Goal: Task Accomplishment & Management: Manage account settings

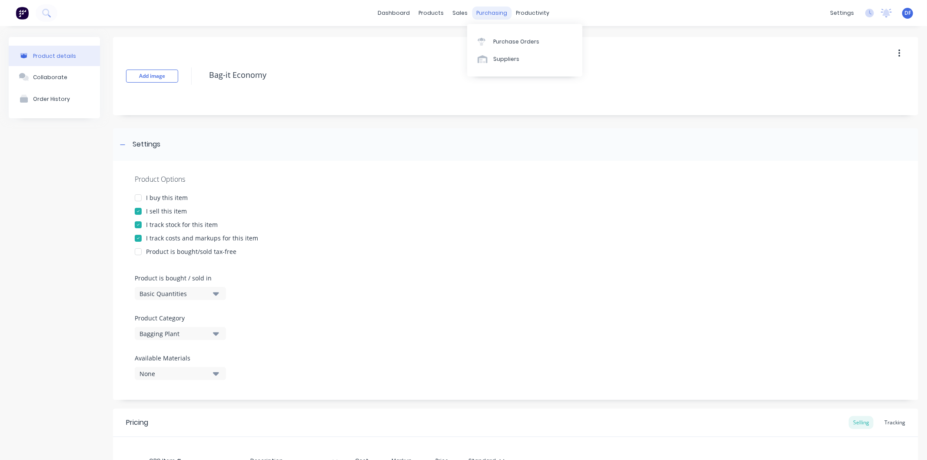
click at [484, 10] on div "purchasing" at bounding box center [492, 13] width 40 height 13
type textarea "x"
click at [478, 40] on div "Sales Orders" at bounding box center [489, 42] width 36 height 8
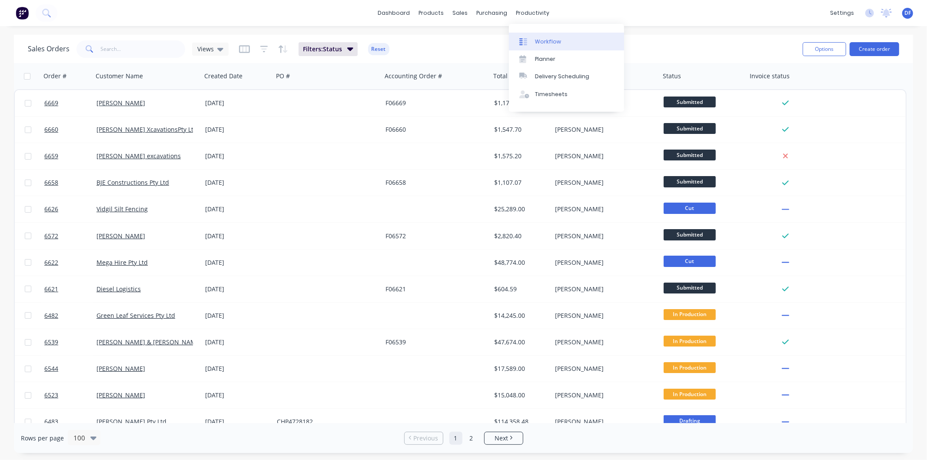
click at [547, 40] on div "Workflow" at bounding box center [548, 42] width 26 height 8
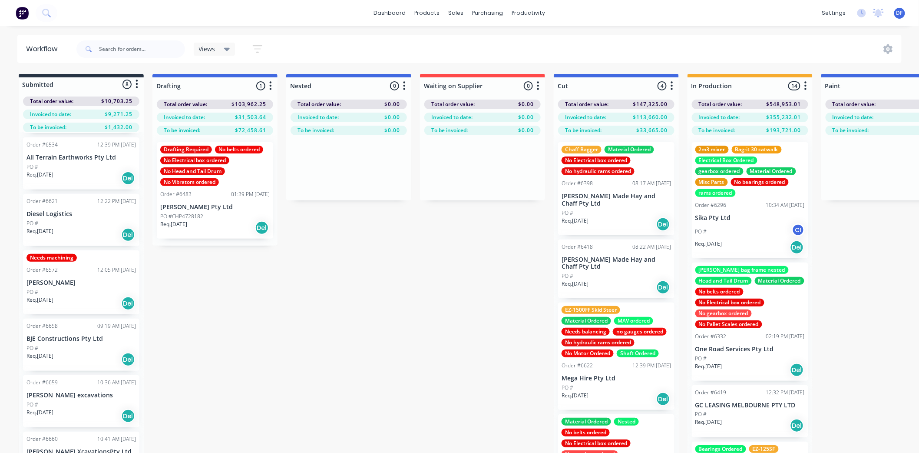
scroll to position [96, 0]
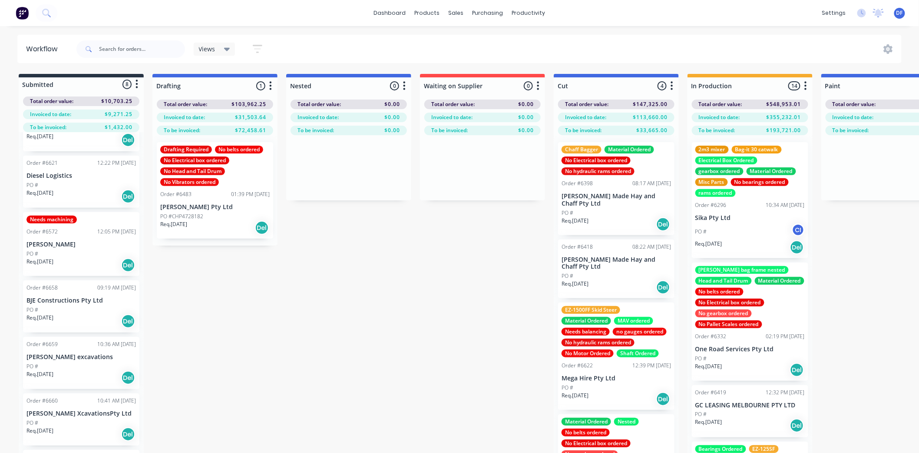
click at [68, 185] on div "PO #" at bounding box center [80, 185] width 109 height 8
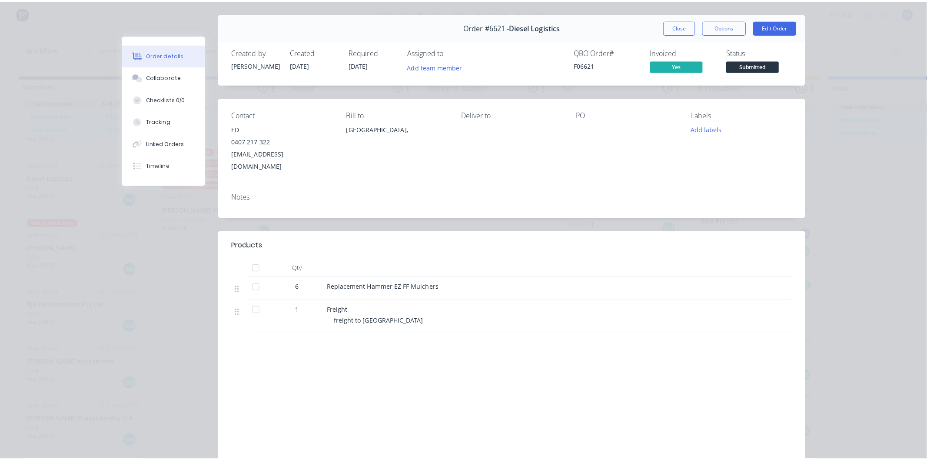
scroll to position [0, 0]
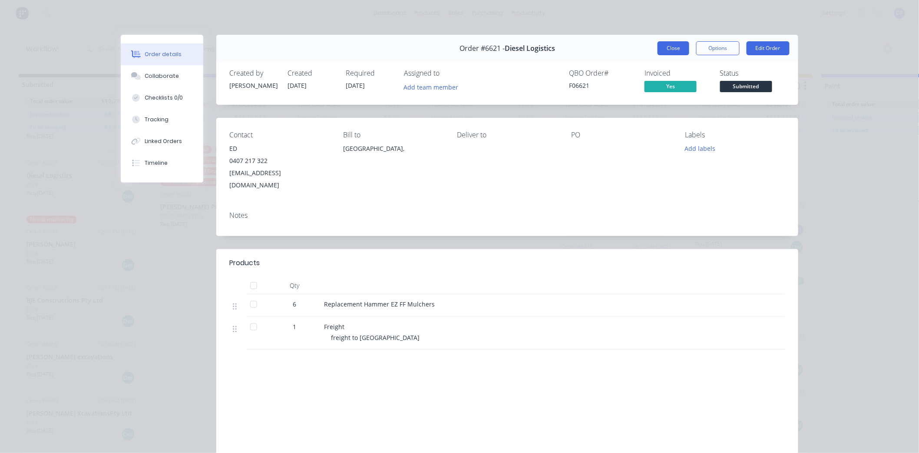
click at [671, 46] on button "Close" at bounding box center [674, 48] width 32 height 14
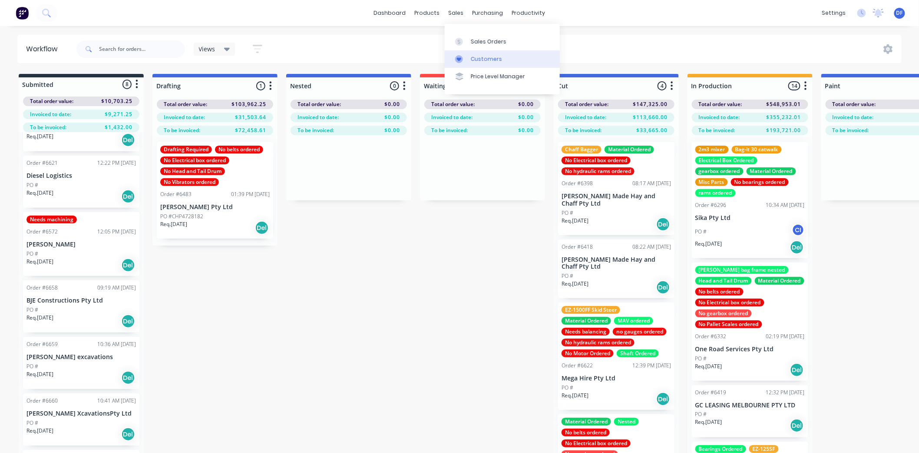
click at [485, 62] on div "Customers" at bounding box center [486, 59] width 31 height 8
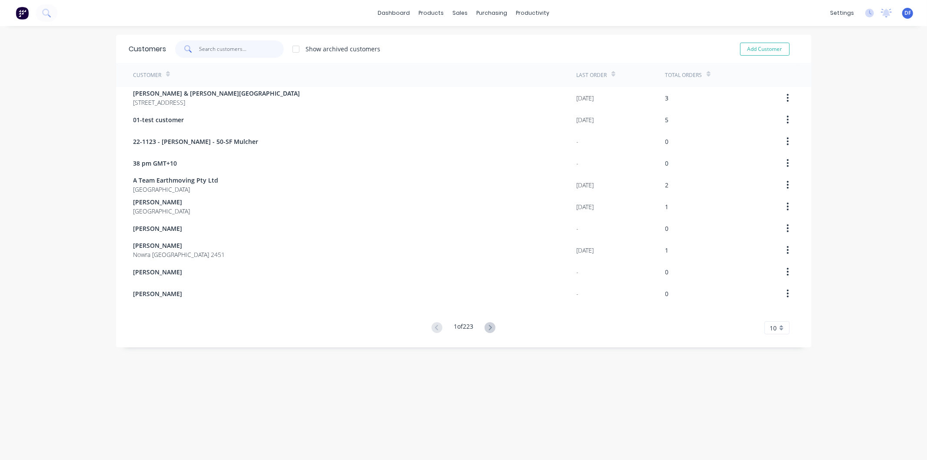
click at [223, 49] on input "text" at bounding box center [241, 48] width 85 height 17
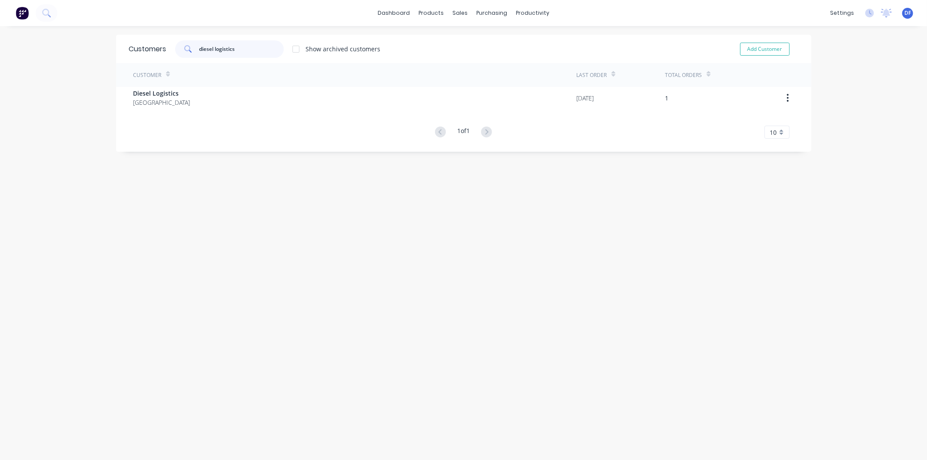
type input "diesel logistics"
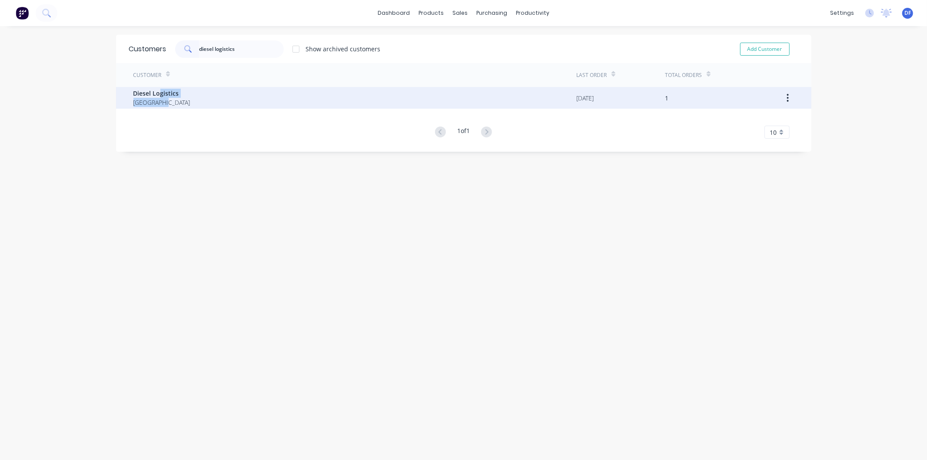
click at [158, 98] on div "Diesel Logistics [GEOGRAPHIC_DATA]" at bounding box center [161, 98] width 57 height 18
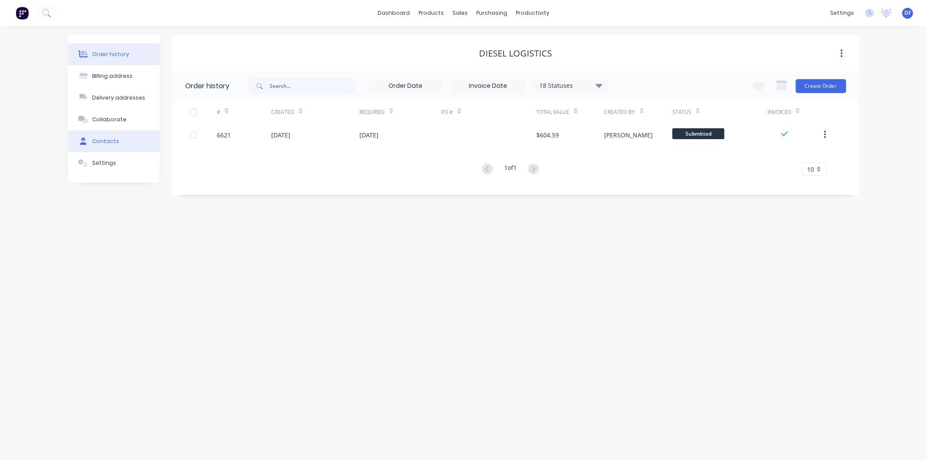
click at [107, 142] on div "Contacts" at bounding box center [105, 141] width 27 height 8
select select "AU"
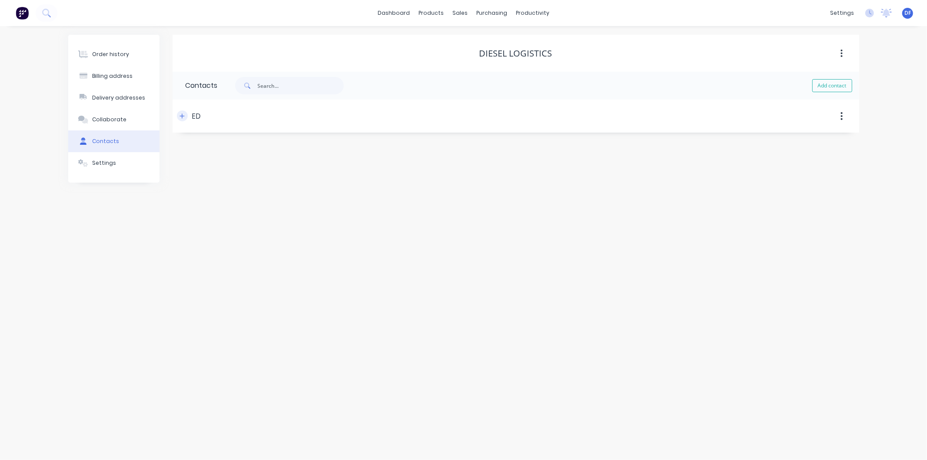
click at [177, 116] on button "button" at bounding box center [182, 115] width 11 height 11
click at [107, 77] on div "Billing address" at bounding box center [112, 76] width 40 height 8
select select "AU"
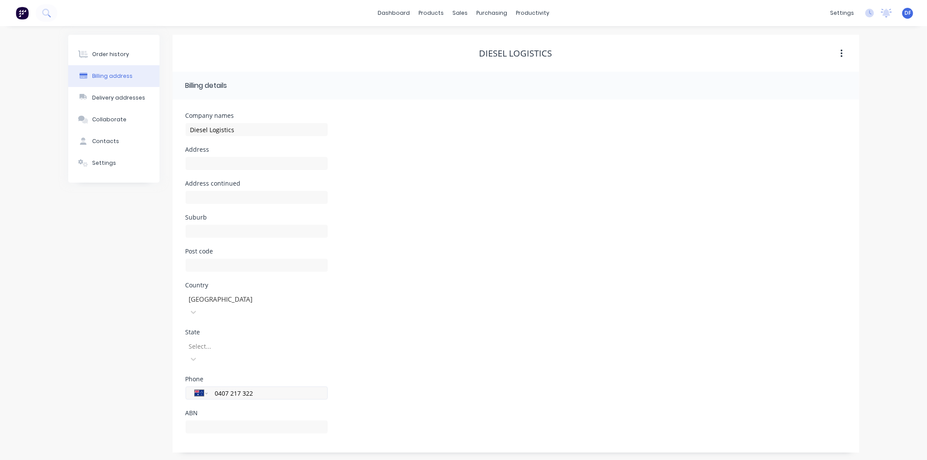
drag, startPoint x: 253, startPoint y: 364, endPoint x: 222, endPoint y: 365, distance: 31.3
click at [214, 388] on input "0407 217 322" at bounding box center [266, 393] width 104 height 10
click at [107, 140] on div "Contacts" at bounding box center [105, 141] width 27 height 8
select select "AU"
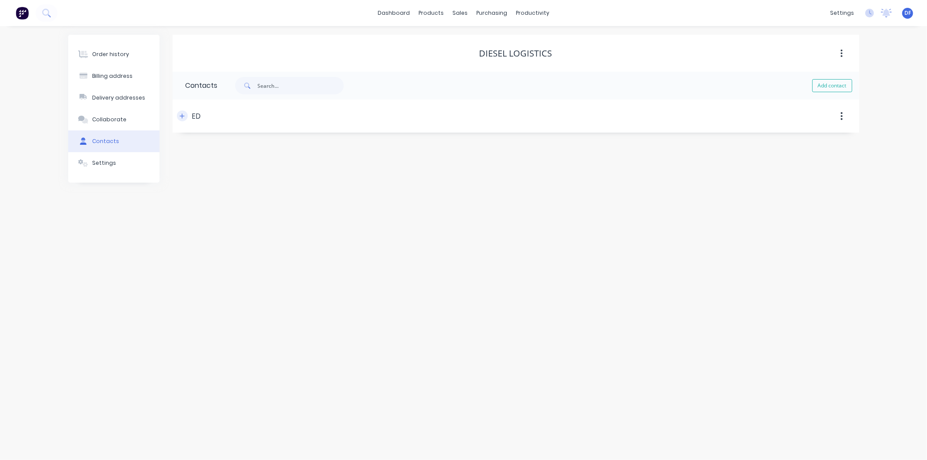
click at [183, 115] on icon "button" at bounding box center [181, 116] width 5 height 6
drag, startPoint x: 275, startPoint y: 183, endPoint x: 192, endPoint y: 181, distance: 83.9
click at [192, 181] on input "[EMAIL_ADDRESS][DOMAIN_NAME]" at bounding box center [256, 183] width 142 height 13
drag, startPoint x: 249, startPoint y: 217, endPoint x: 216, endPoint y: 219, distance: 33.5
click at [216, 219] on input "0407 217 322" at bounding box center [266, 217] width 104 height 10
